Goal: Complete application form

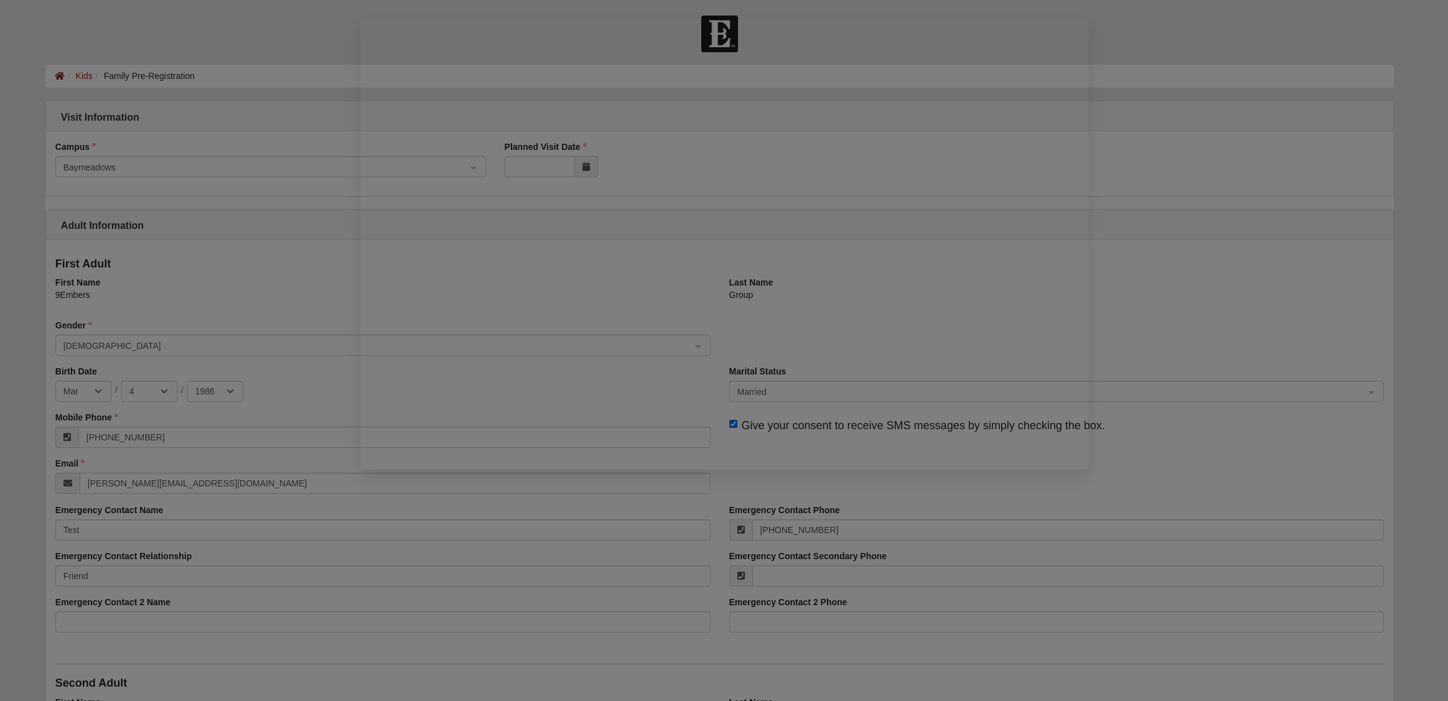
select select "3"
select select "4"
select select "1986"
select select "3"
select select "4"
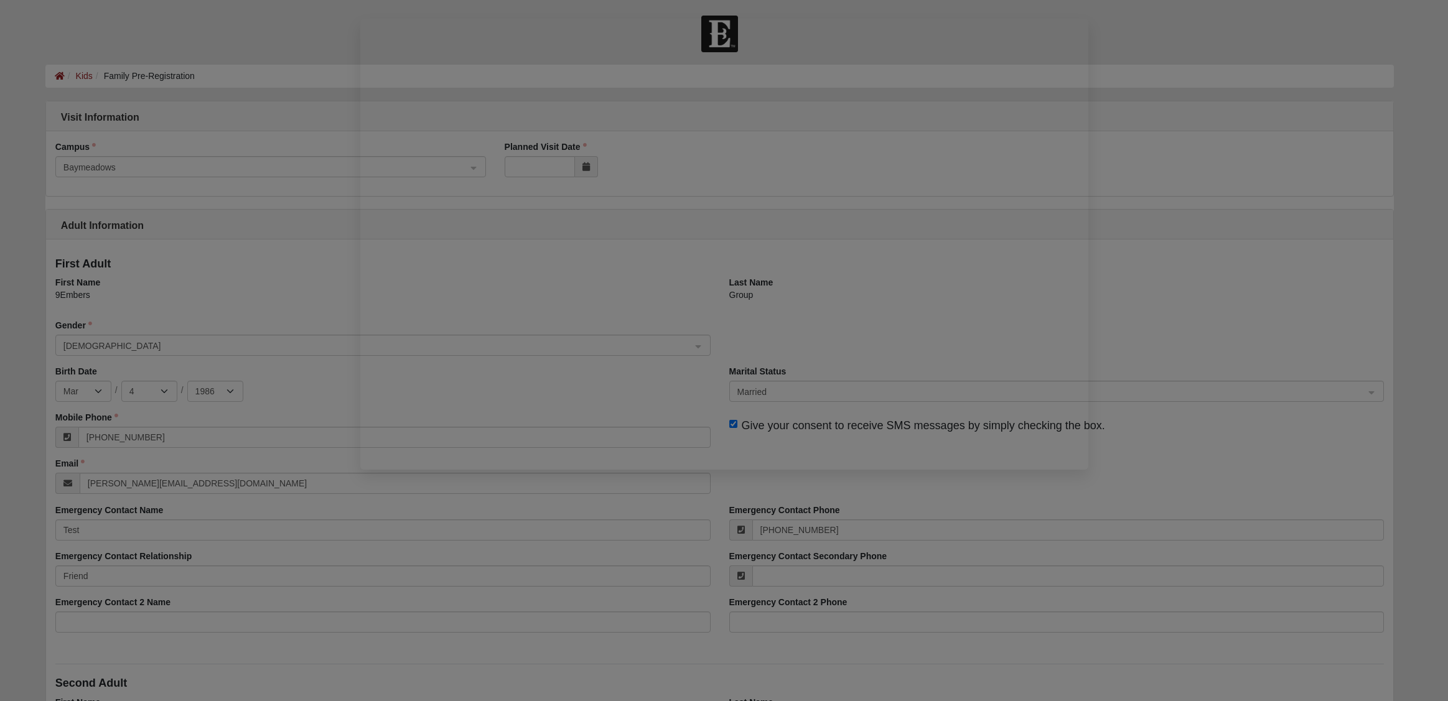
select select "1986"
select select "12"
select select "7"
select select "2014"
select select "1"
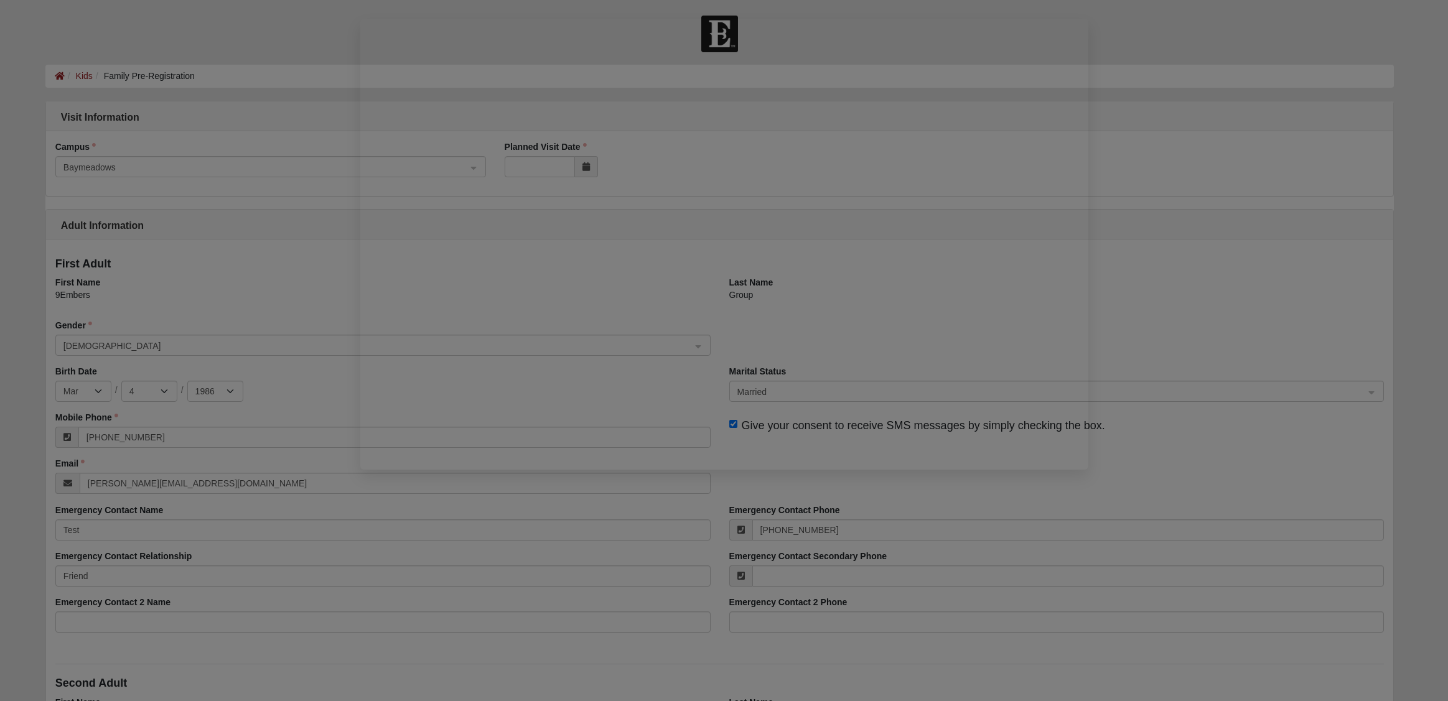
select select "1"
select select "2015"
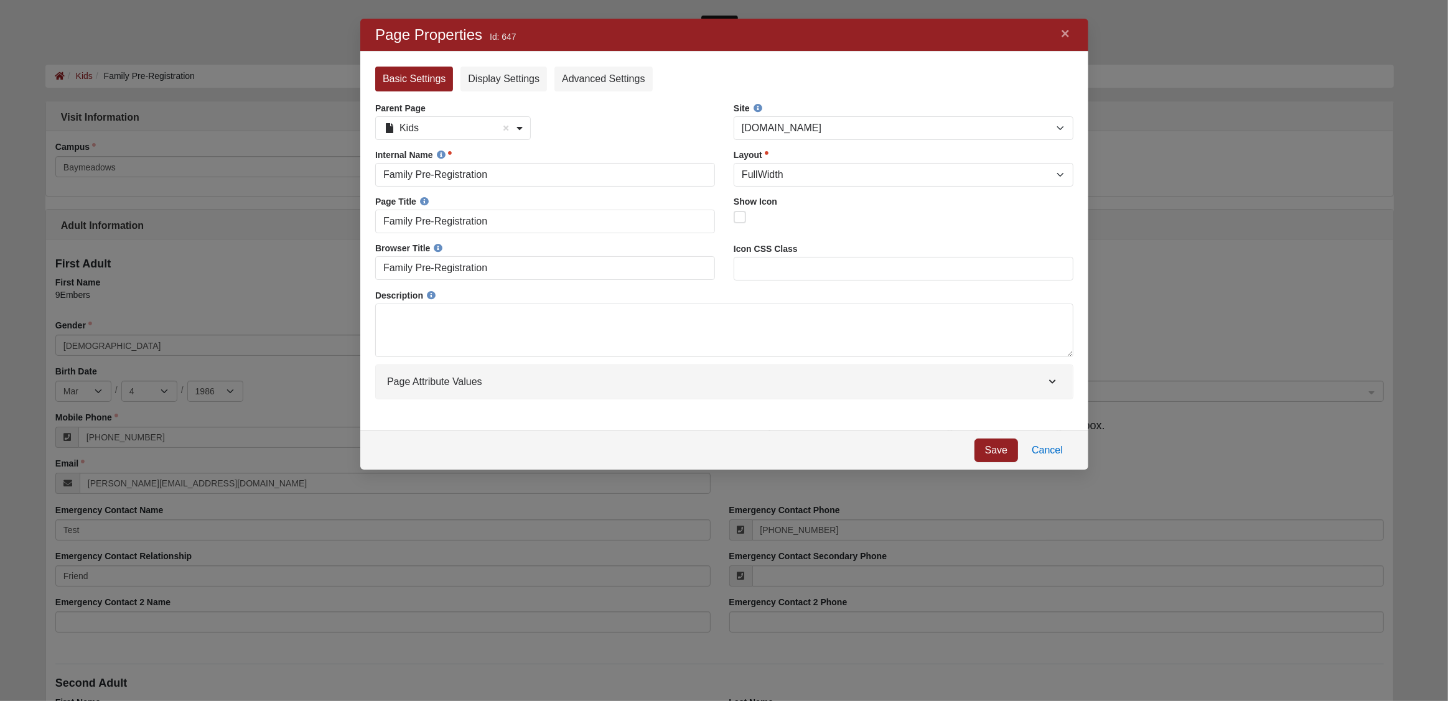
click at [304, 38] on div at bounding box center [724, 350] width 1448 height 701
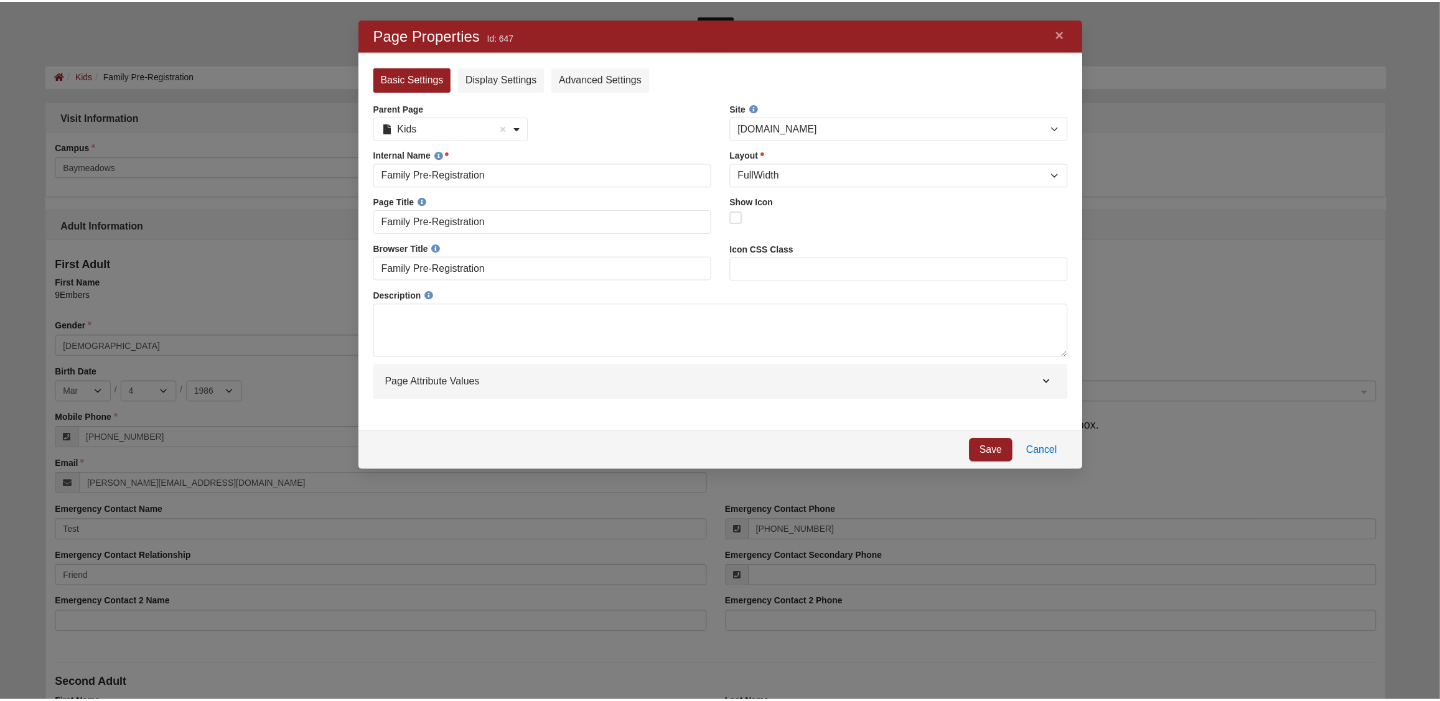
scroll to position [434, 711]
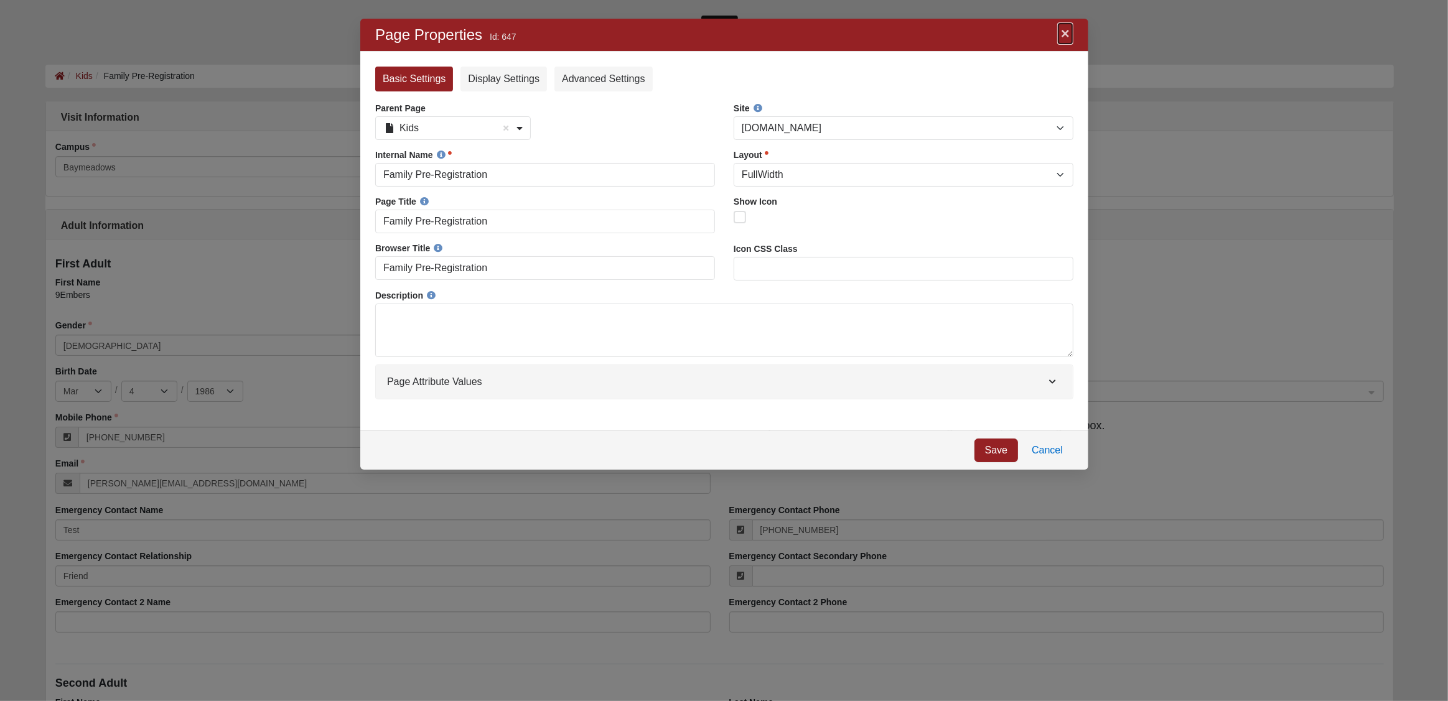
click at [1062, 35] on link "×" at bounding box center [1065, 33] width 16 height 22
